Goal: Information Seeking & Learning: Learn about a topic

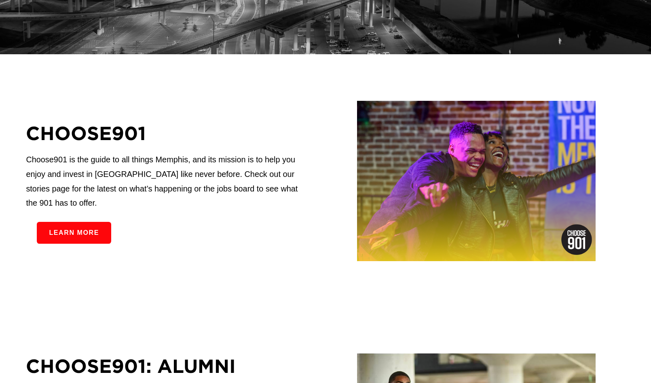
scroll to position [243, 0]
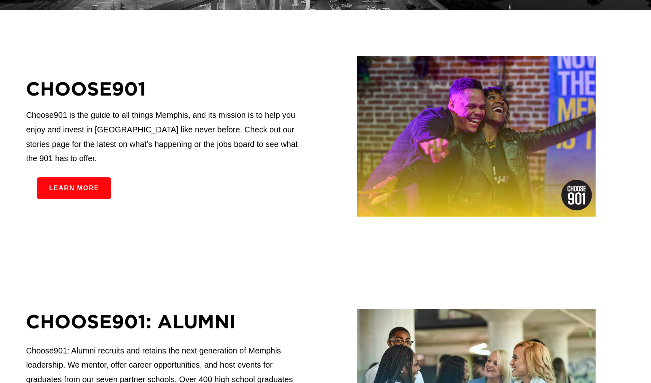
click at [79, 189] on link "Learn more" at bounding box center [74, 187] width 74 height 21
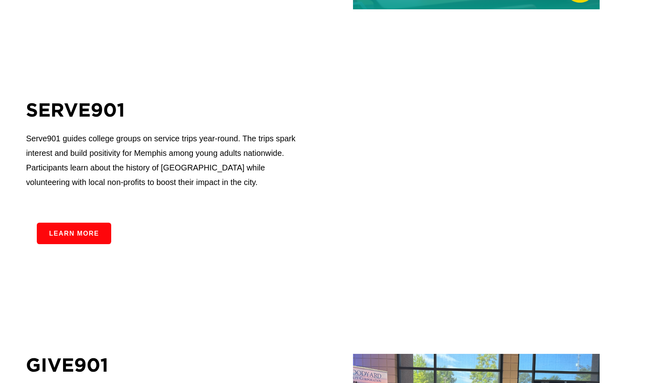
scroll to position [1214, 0]
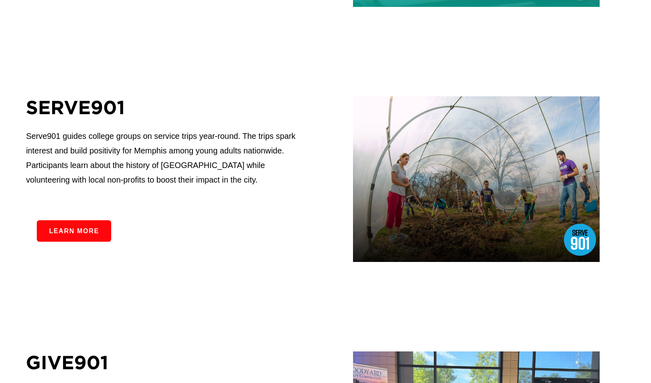
click at [76, 238] on link "Learn more" at bounding box center [74, 230] width 74 height 21
